Goal: Task Accomplishment & Management: Manage account settings

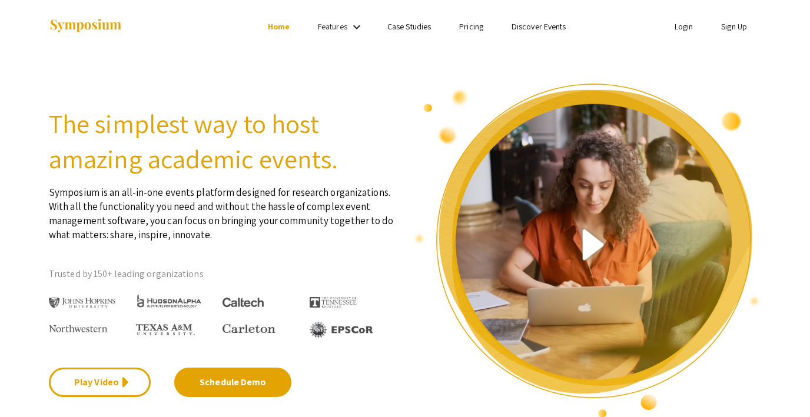
click at [681, 28] on link "Login" at bounding box center [683, 26] width 19 height 11
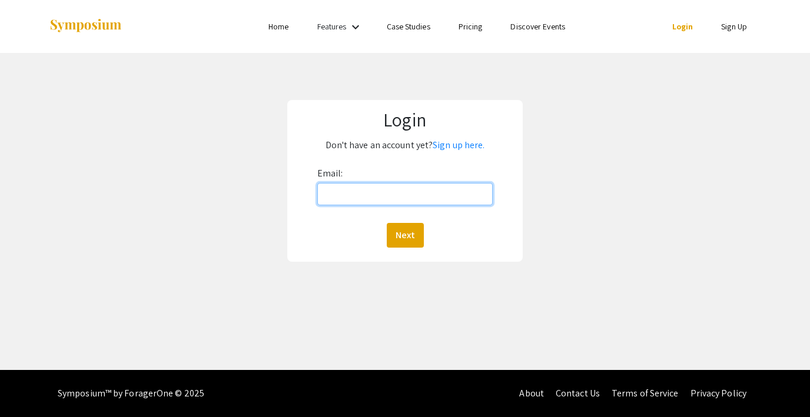
click at [356, 197] on input "Email:" at bounding box center [404, 194] width 175 height 22
type input "[EMAIL_ADDRESS][DOMAIN_NAME]"
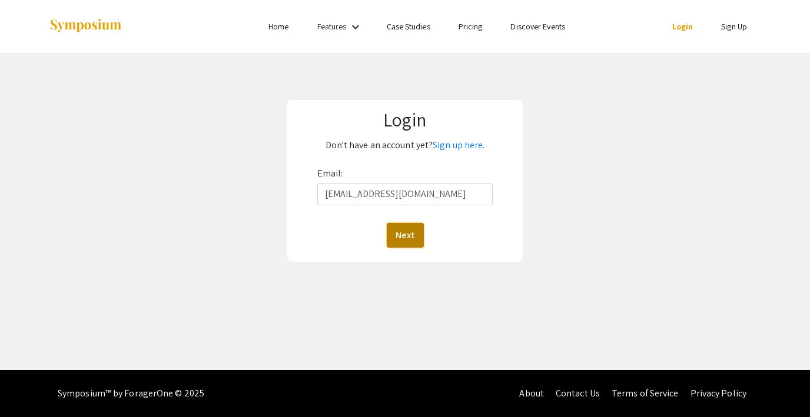
click at [398, 232] on button "Next" at bounding box center [405, 235] width 37 height 25
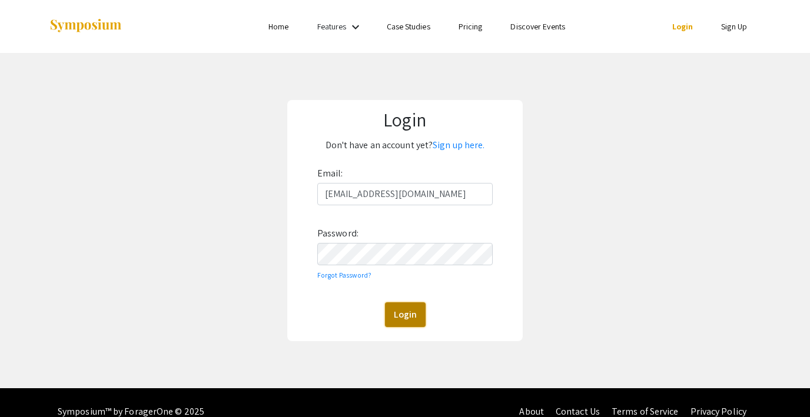
click at [411, 312] on button "Login" at bounding box center [405, 314] width 41 height 25
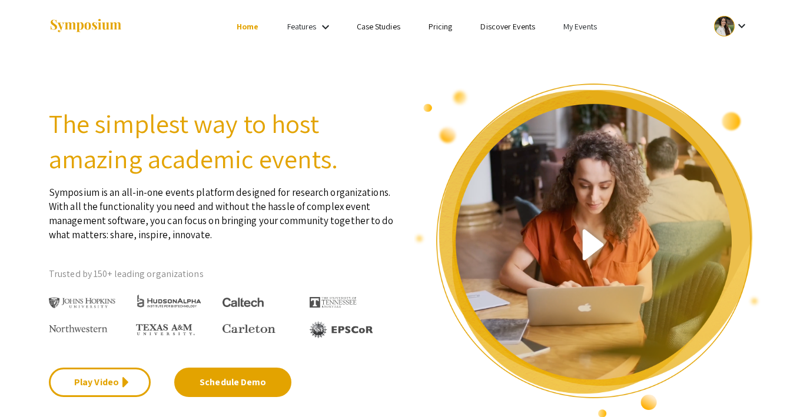
click at [571, 29] on link "My Events" at bounding box center [580, 26] width 34 height 11
click at [722, 25] on div at bounding box center [405, 208] width 810 height 417
click at [569, 29] on link "My Events" at bounding box center [580, 26] width 34 height 11
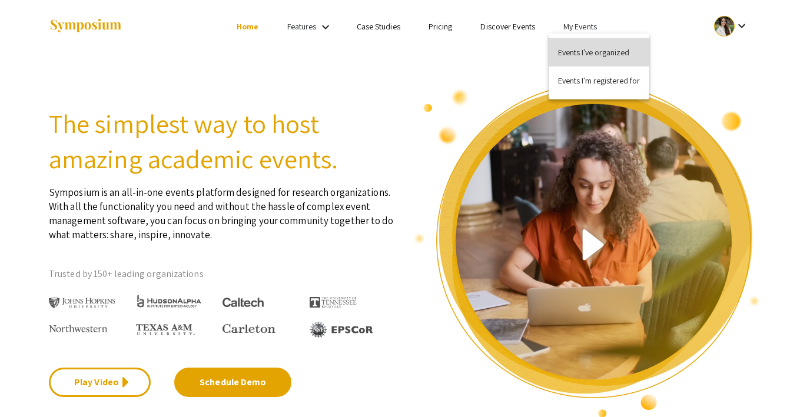
click at [578, 55] on button "Events I've organized" at bounding box center [598, 52] width 101 height 28
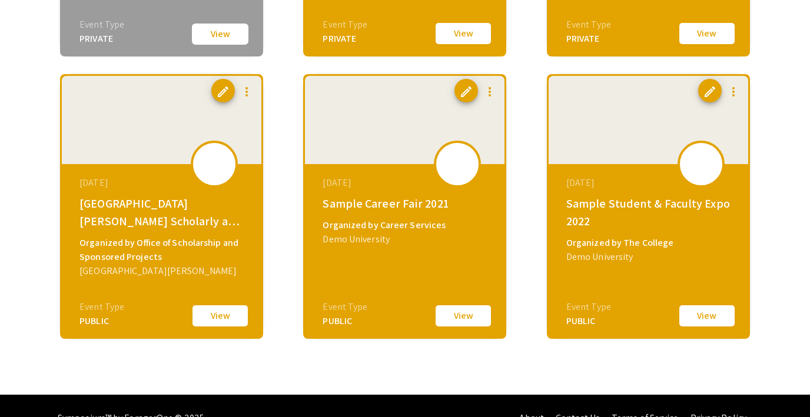
scroll to position [1495, 0]
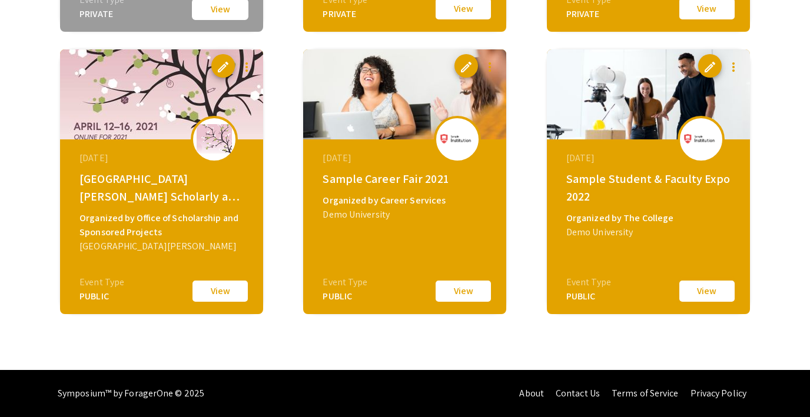
click at [705, 295] on button "View" at bounding box center [706, 291] width 59 height 25
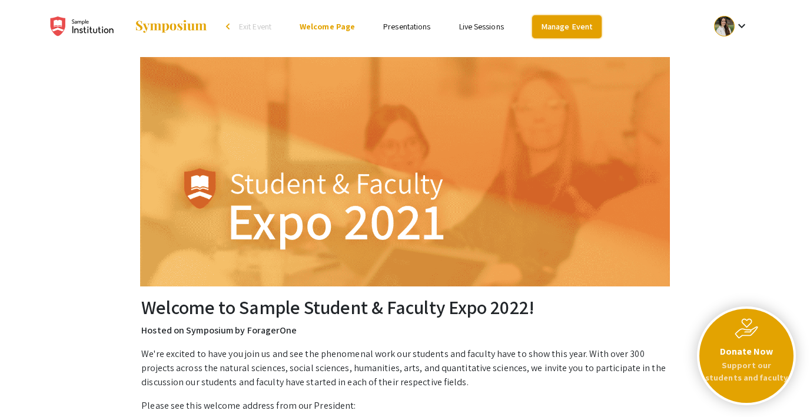
click at [565, 26] on link "Manage Event" at bounding box center [566, 26] width 69 height 23
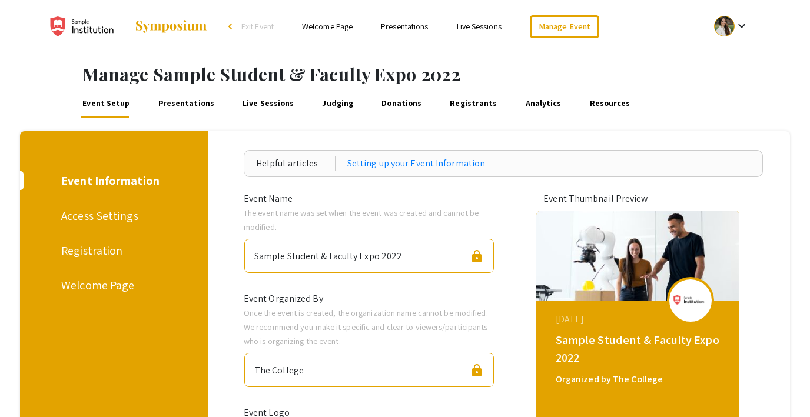
click at [85, 251] on div "Registration" at bounding box center [112, 251] width 102 height 18
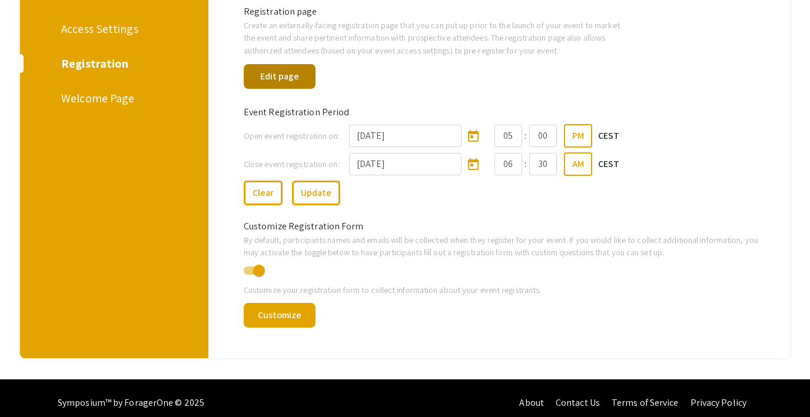
scroll to position [197, 0]
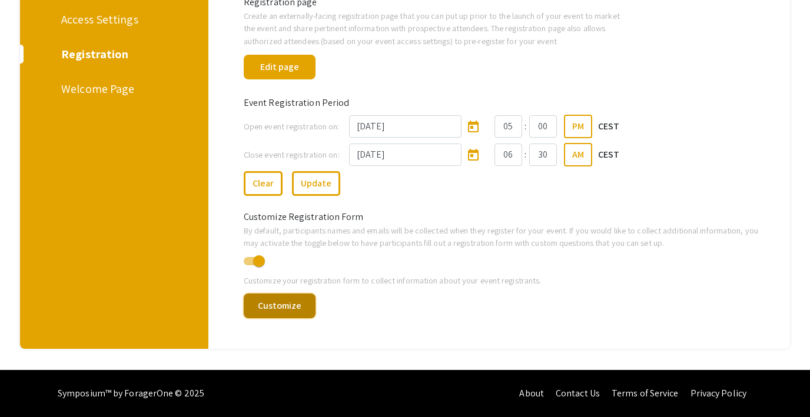
click at [287, 307] on button "Customize" at bounding box center [280, 306] width 72 height 25
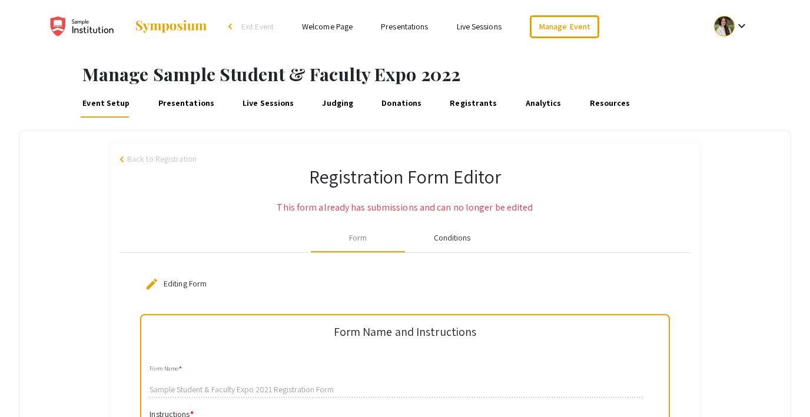
click at [454, 236] on div "Conditions" at bounding box center [452, 238] width 37 height 12
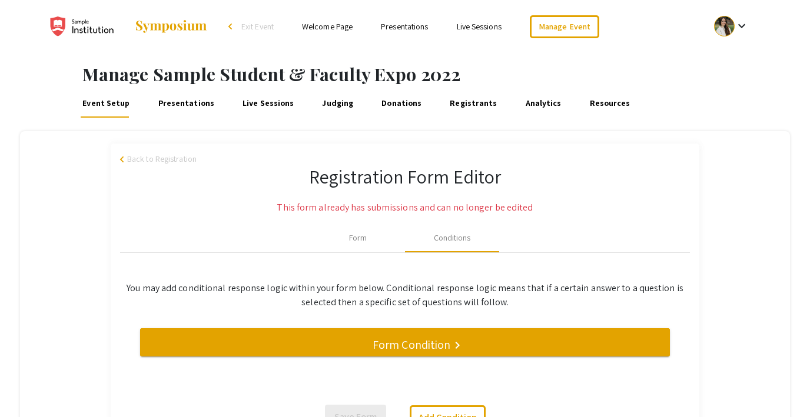
click at [587, 96] on link "Resources" at bounding box center [609, 103] width 45 height 28
click at [493, 30] on link "Live Sessions" at bounding box center [479, 26] width 45 height 11
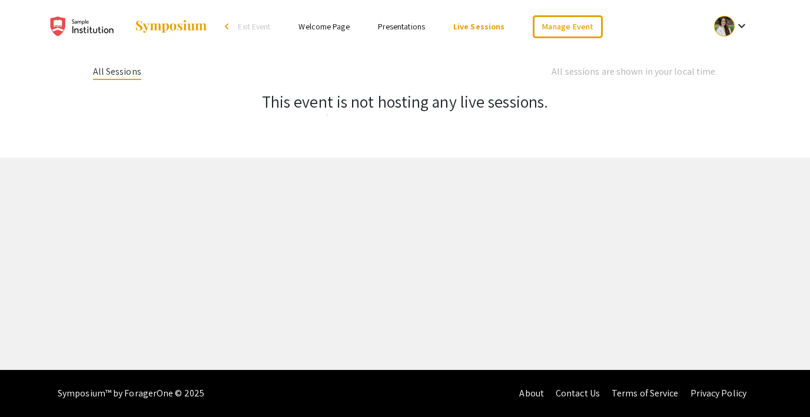
click at [331, 26] on link "Welcome Page" at bounding box center [323, 26] width 51 height 11
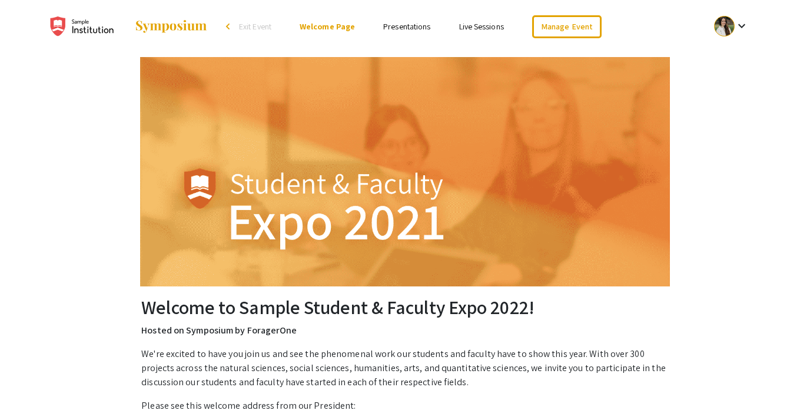
click at [411, 23] on link "Presentations" at bounding box center [406, 26] width 47 height 11
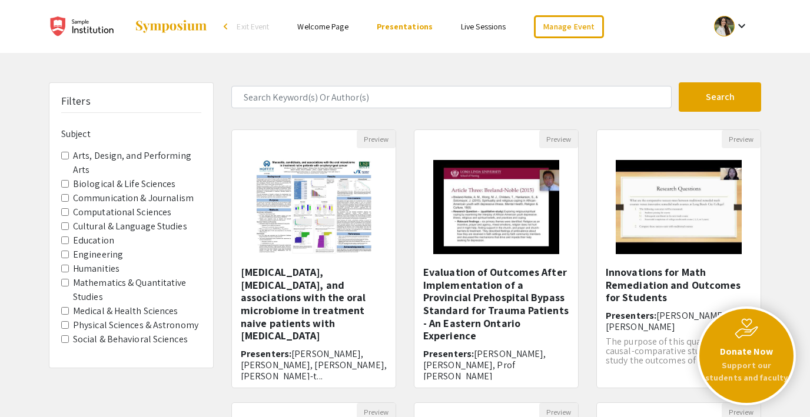
click at [323, 25] on link "Welcome Page" at bounding box center [322, 26] width 51 height 11
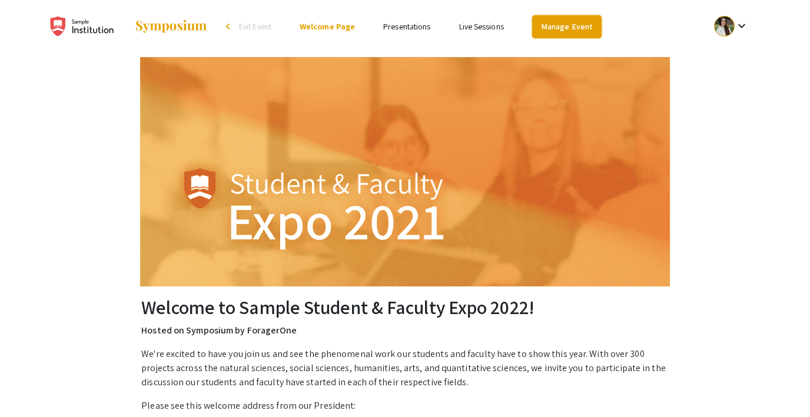
click at [570, 28] on link "Manage Event" at bounding box center [566, 26] width 69 height 23
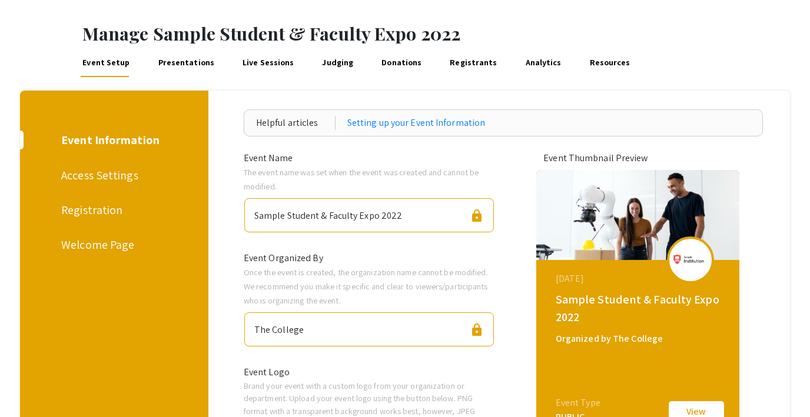
scroll to position [42, 0]
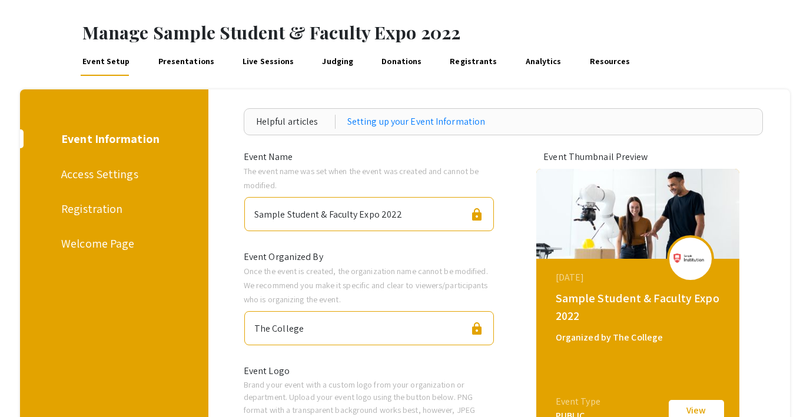
click at [80, 205] on div "Registration" at bounding box center [112, 209] width 102 height 18
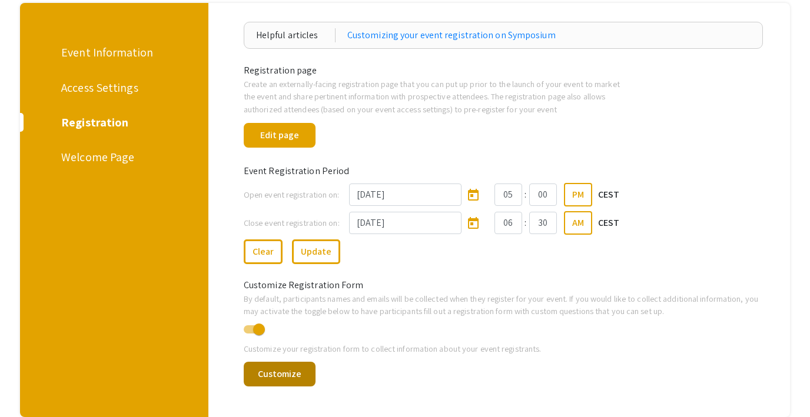
scroll to position [99, 0]
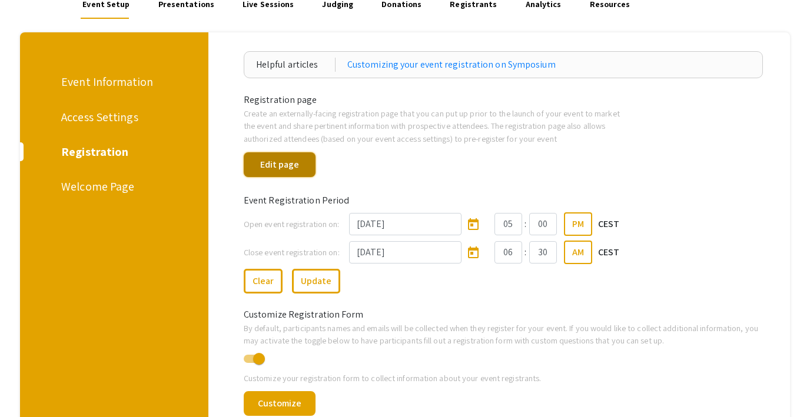
click at [278, 160] on button "Edit page" at bounding box center [280, 164] width 72 height 25
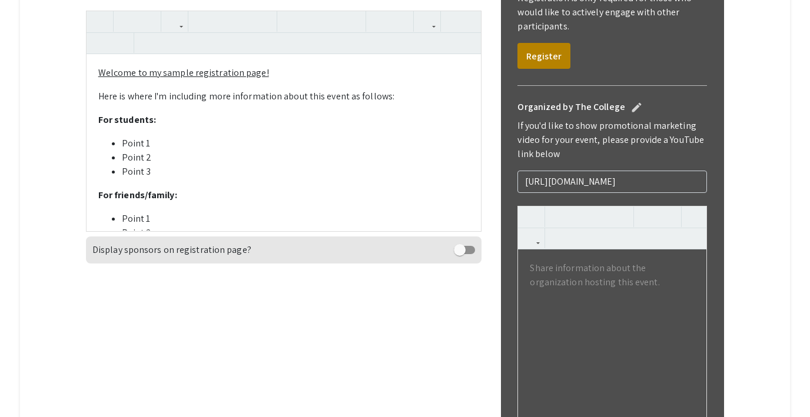
scroll to position [239, 0]
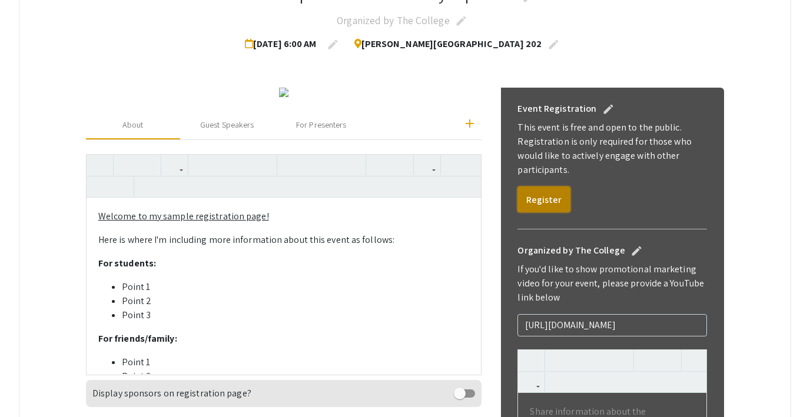
click at [543, 199] on button "Register" at bounding box center [543, 200] width 53 height 26
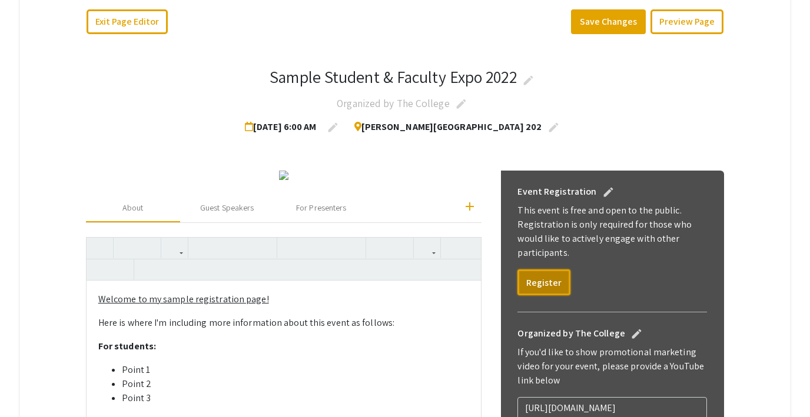
scroll to position [151, 0]
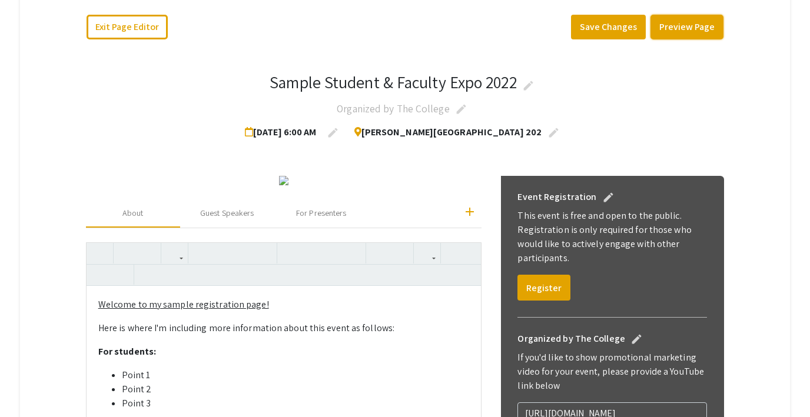
click at [682, 27] on button "Preview Page" at bounding box center [686, 27] width 73 height 25
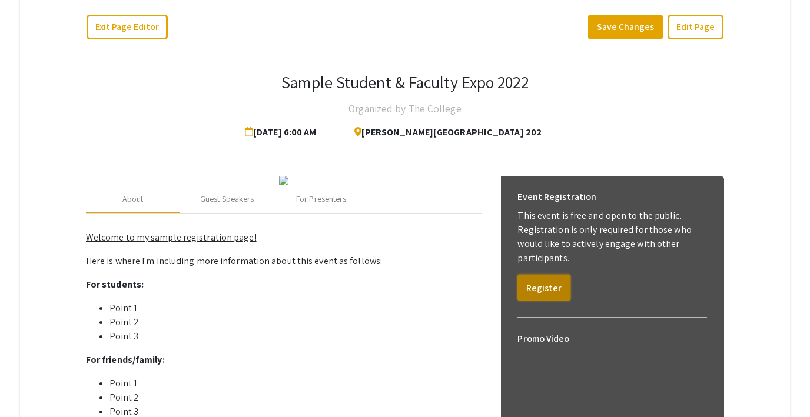
click at [534, 289] on button "Register" at bounding box center [543, 288] width 53 height 26
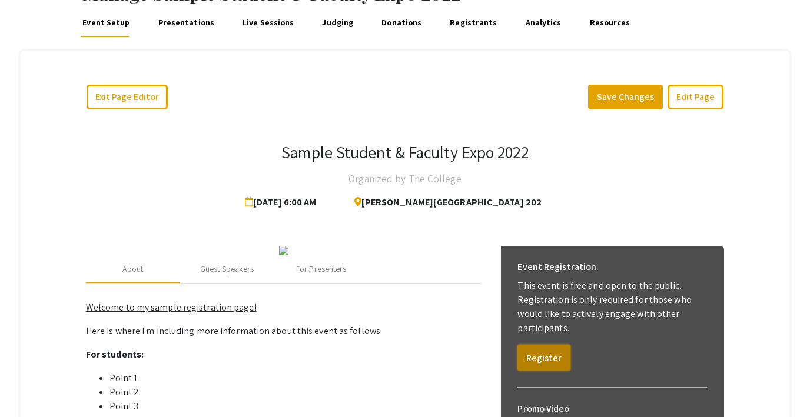
scroll to position [74, 0]
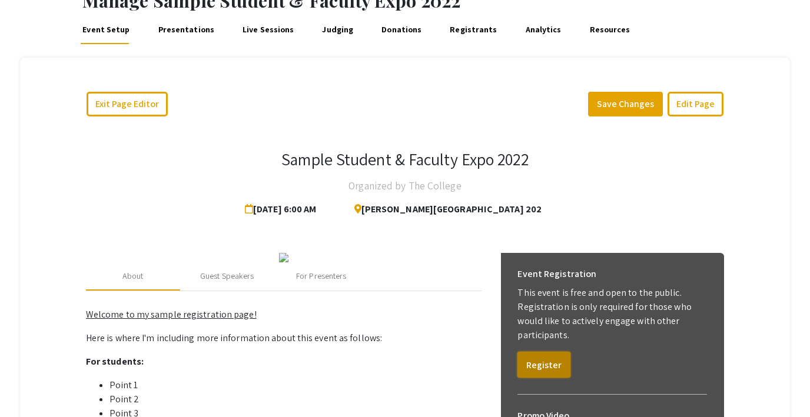
click at [548, 362] on button "Register" at bounding box center [543, 365] width 53 height 26
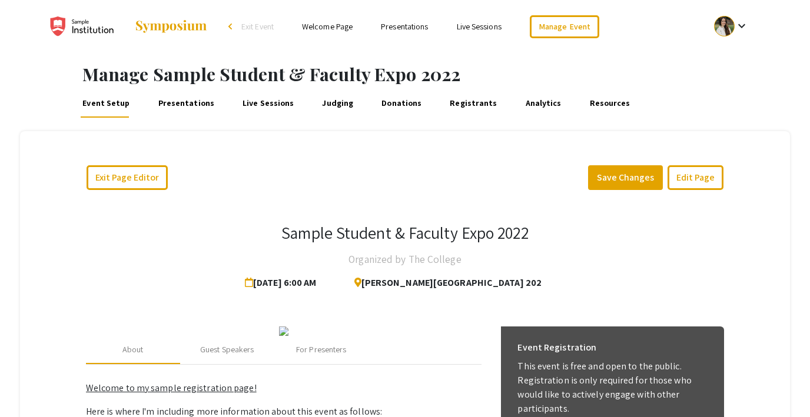
scroll to position [2, 0]
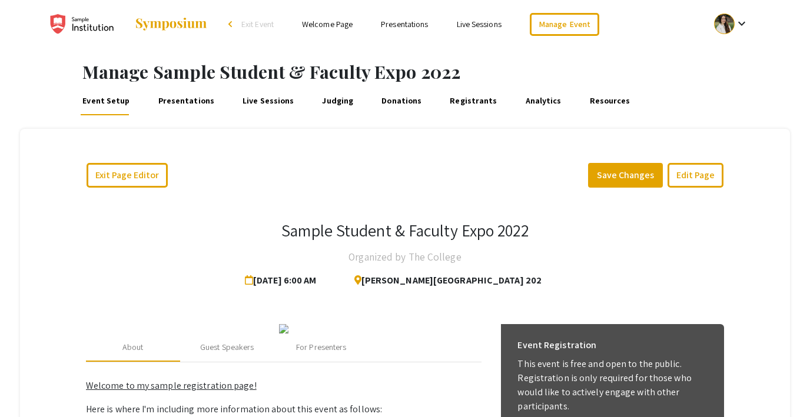
click at [455, 107] on link "Registrants" at bounding box center [473, 101] width 51 height 28
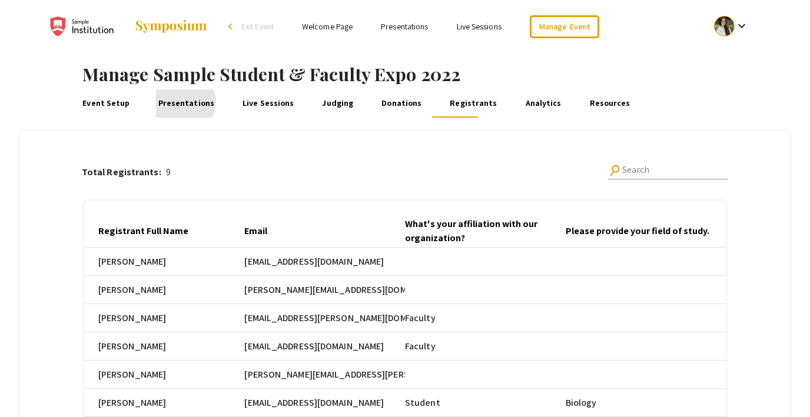
click at [181, 102] on link "Presentations" at bounding box center [186, 103] width 60 height 28
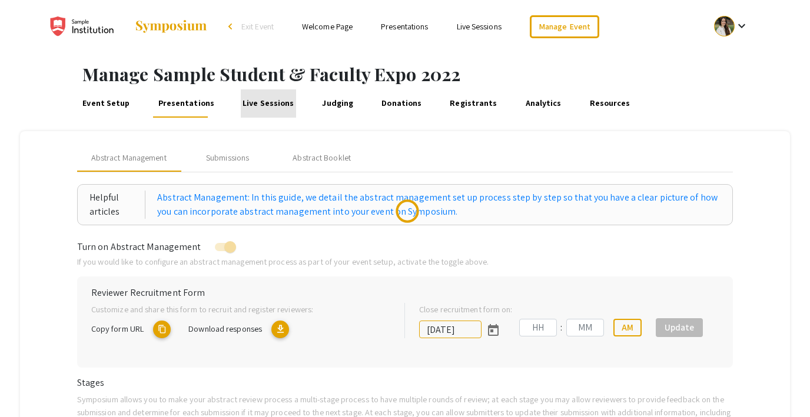
click at [262, 106] on link "Live Sessions" at bounding box center [268, 103] width 55 height 28
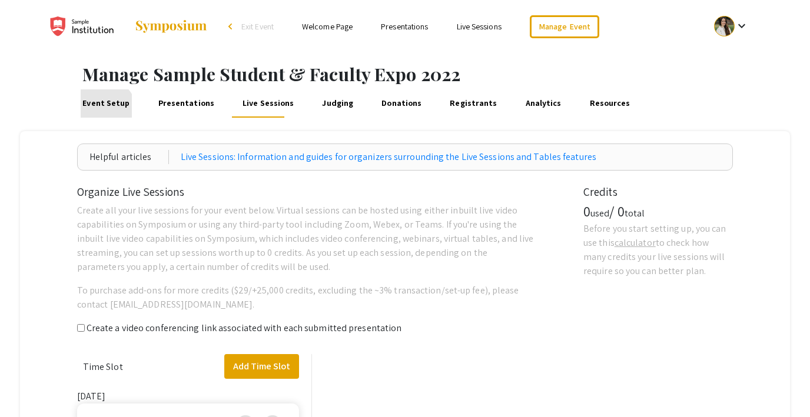
click at [101, 113] on link "Event Setup" at bounding box center [106, 103] width 51 height 28
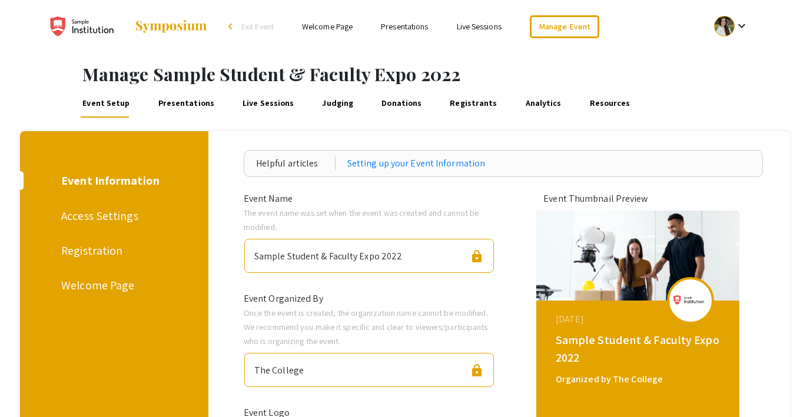
click at [86, 255] on div "Registration" at bounding box center [112, 251] width 102 height 18
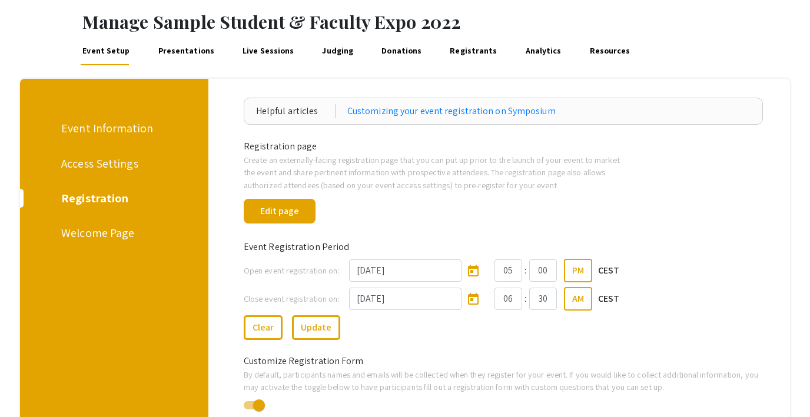
scroll to position [51, 0]
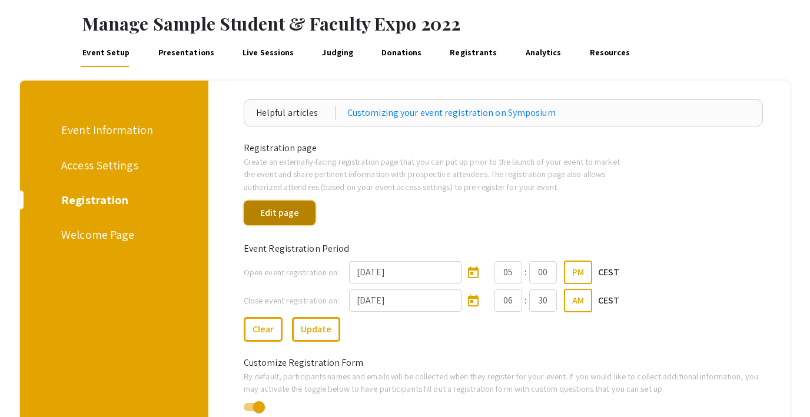
click at [294, 212] on button "Edit page" at bounding box center [280, 213] width 72 height 25
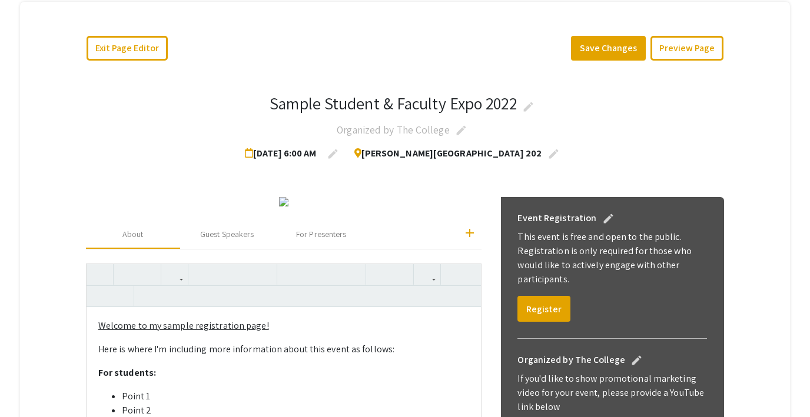
scroll to position [127, 0]
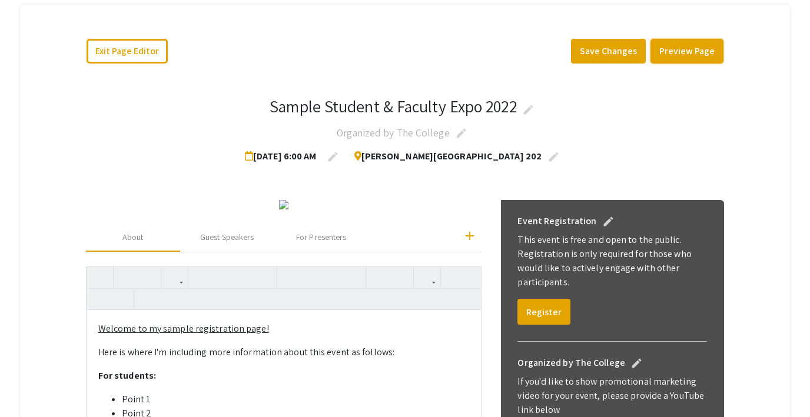
click at [687, 44] on button "Preview Page" at bounding box center [686, 51] width 73 height 25
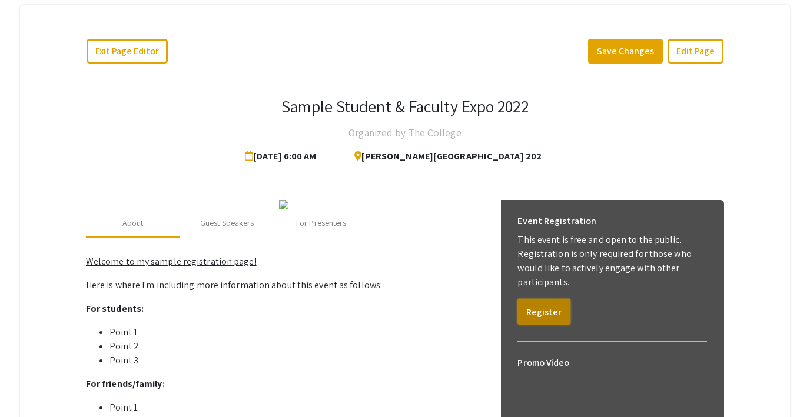
click at [551, 313] on button "Register" at bounding box center [543, 312] width 53 height 26
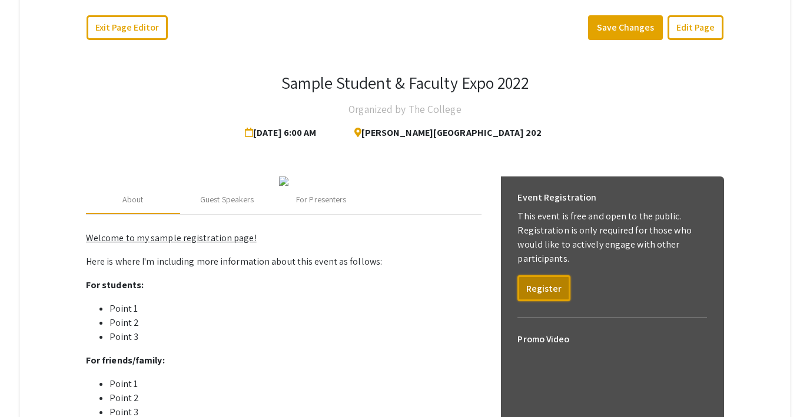
scroll to position [0, 0]
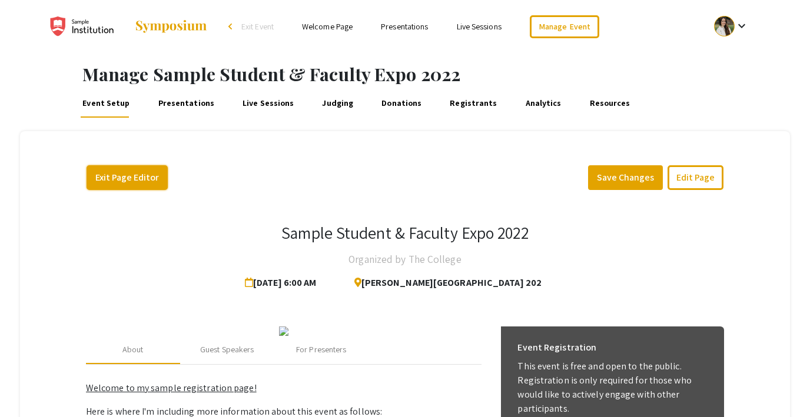
click at [112, 171] on button "Exit Page Editor" at bounding box center [126, 177] width 81 height 25
